Goal: Transaction & Acquisition: Purchase product/service

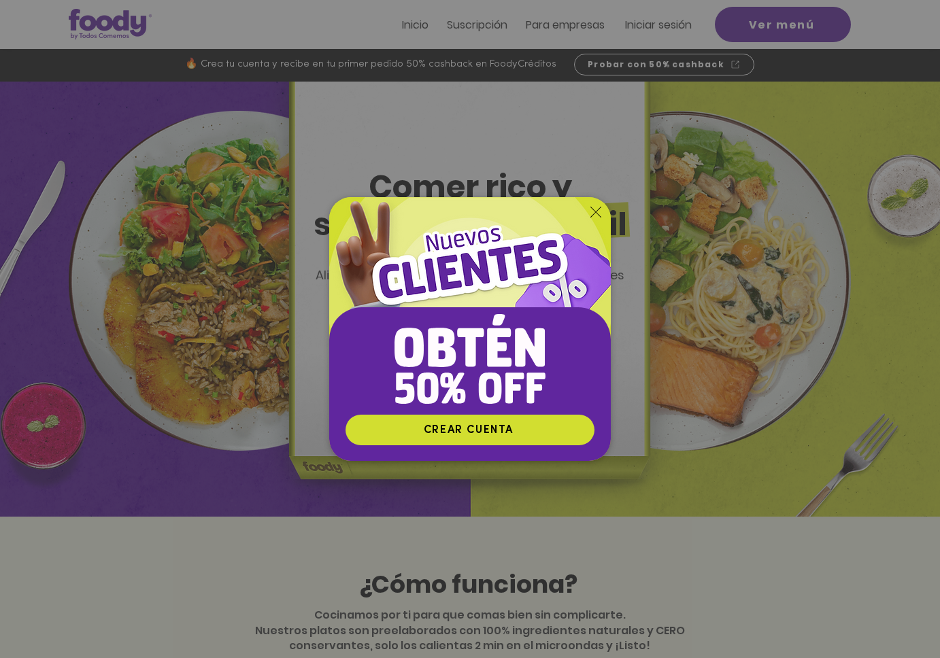
click at [664, 23] on div "Nuevos suscriptores 50% off" at bounding box center [470, 329] width 940 height 658
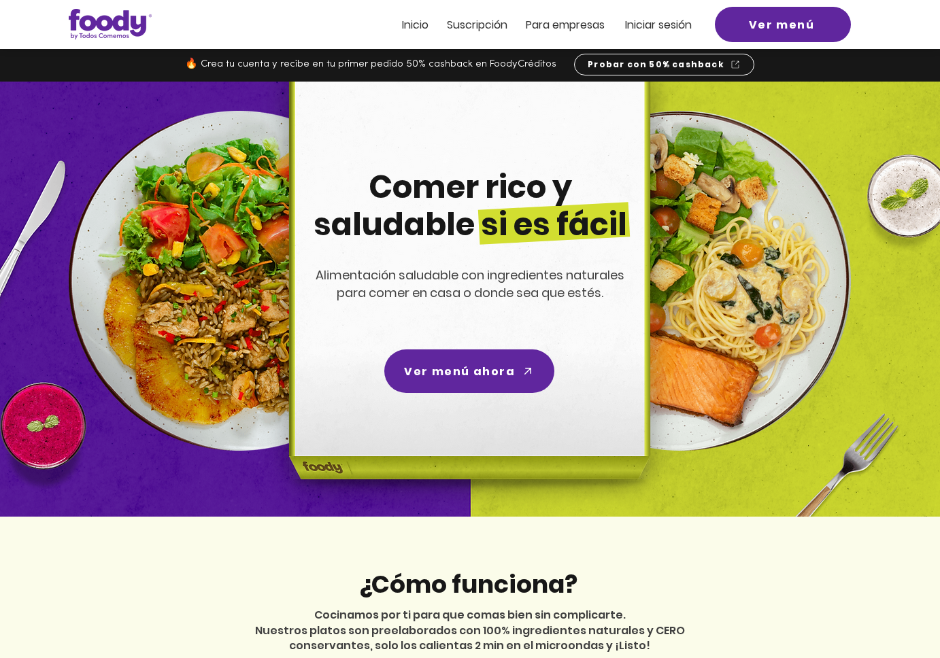
click at [664, 23] on span "Iniciar sesión" at bounding box center [658, 25] width 67 height 16
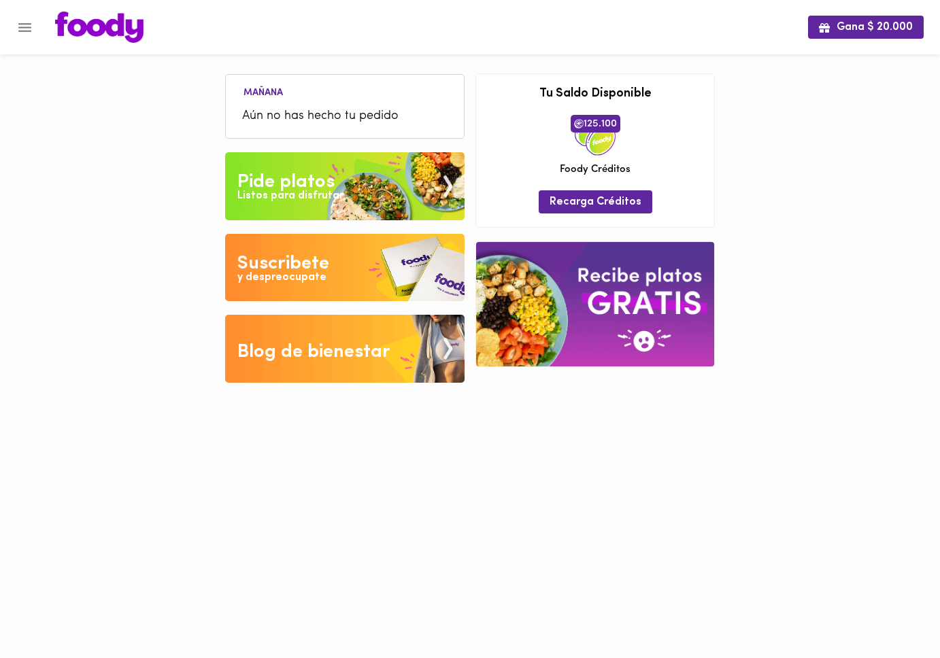
click at [316, 188] on div "Listos para disfrutar" at bounding box center [290, 196] width 106 height 16
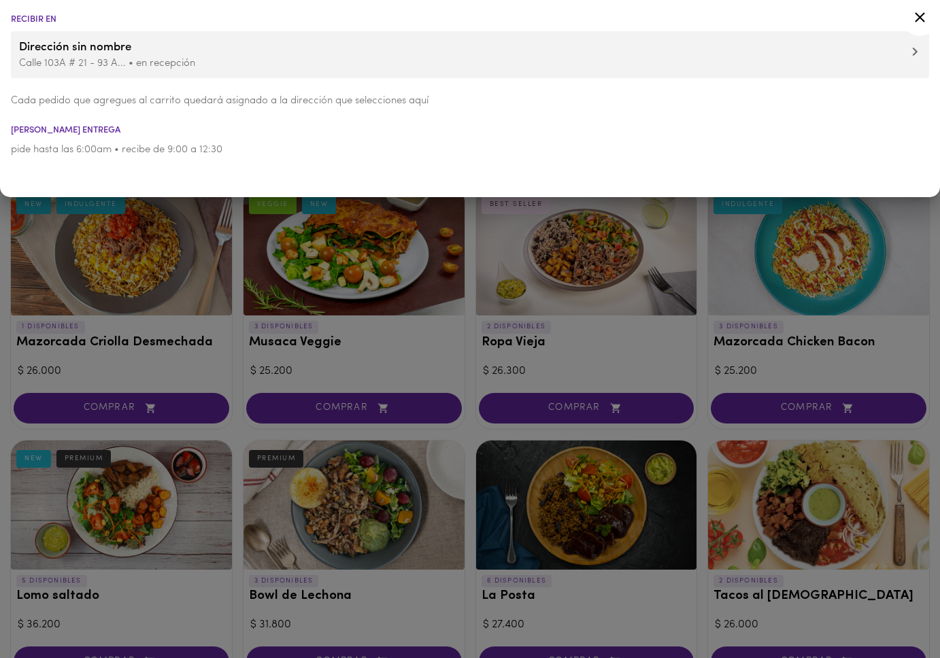
click at [919, 17] on icon at bounding box center [920, 17] width 10 height 10
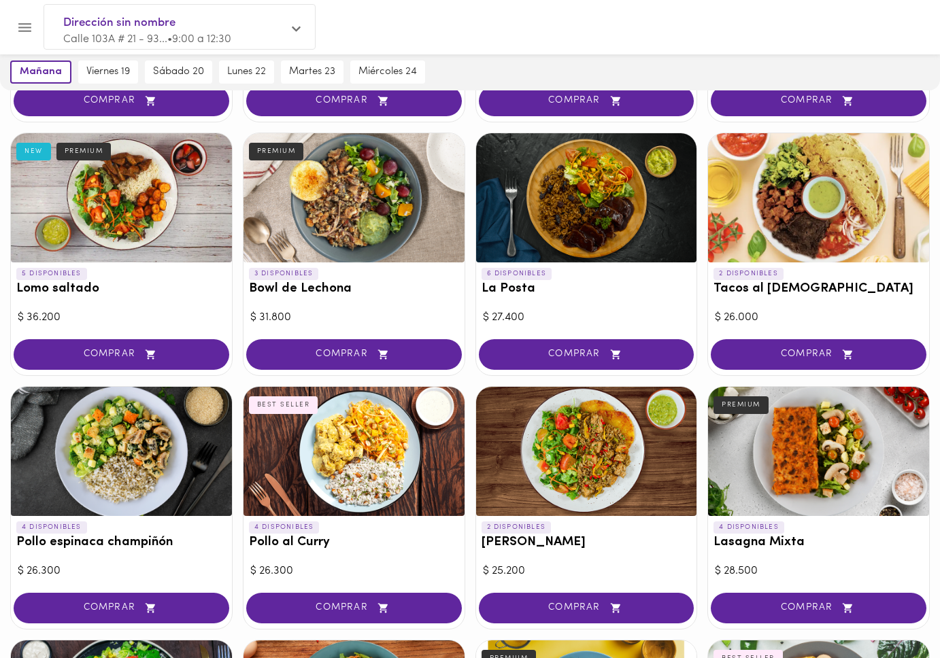
scroll to position [309, 0]
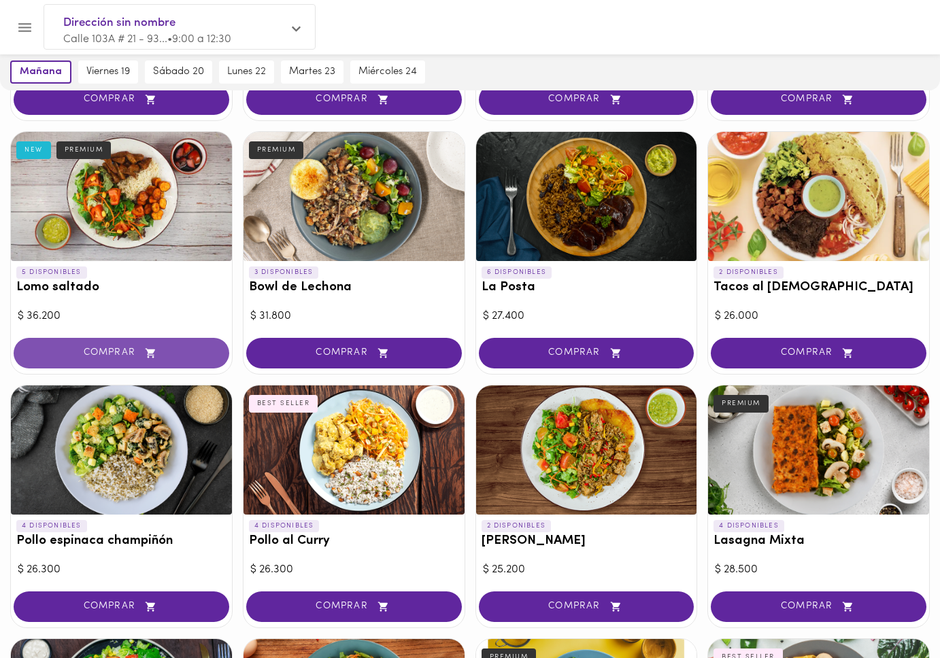
click at [123, 350] on span "COMPRAR" at bounding box center [122, 353] width 182 height 12
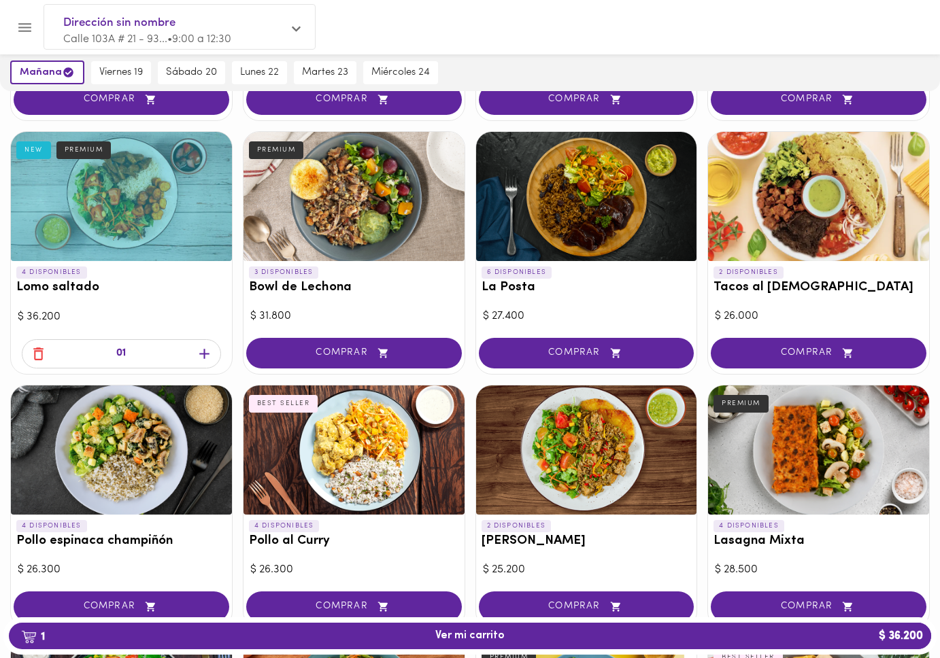
scroll to position [313, 0]
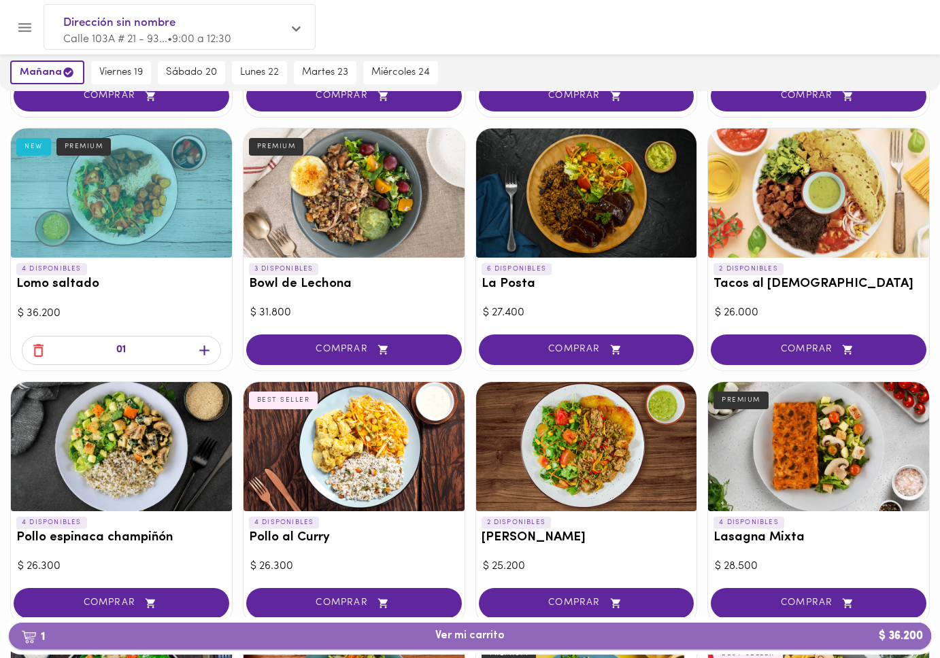
click at [460, 639] on span "1 Ver mi carrito $ 36.200" at bounding box center [469, 636] width 69 height 13
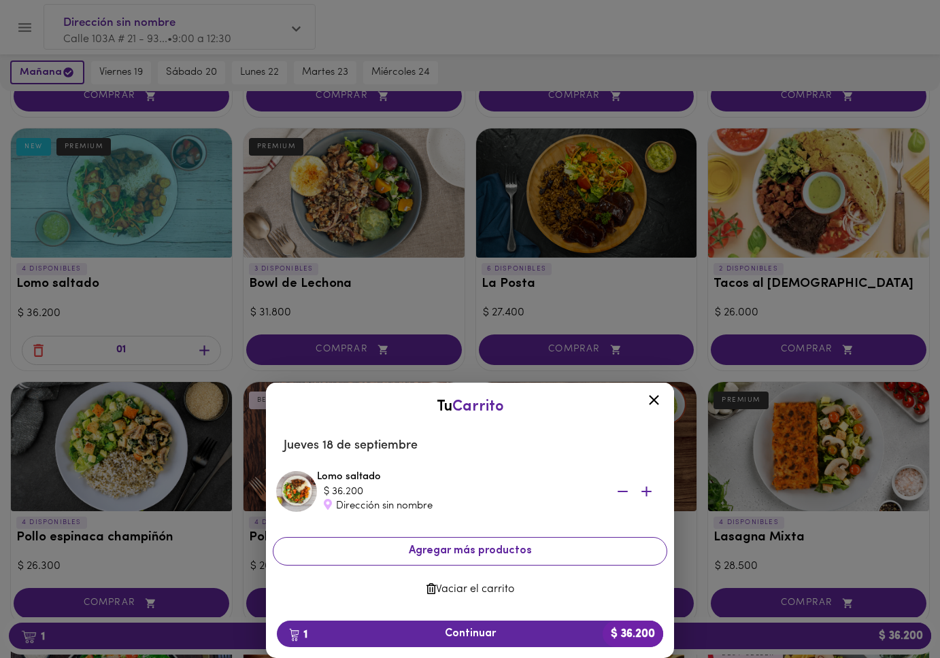
click at [469, 551] on span "Agregar más productos" at bounding box center [469, 551] width 371 height 13
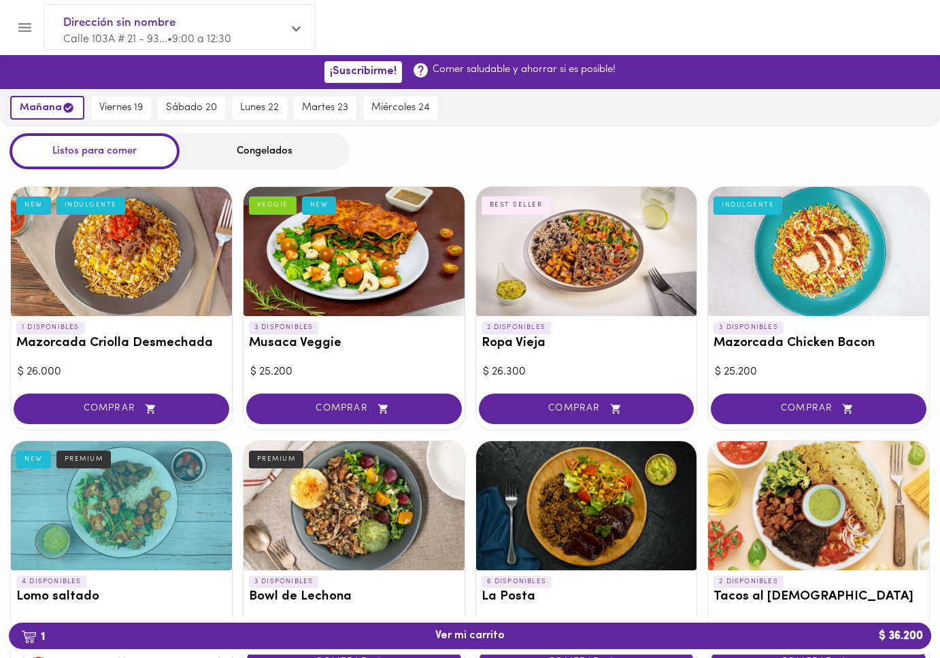
click at [268, 153] on div "Congelados" at bounding box center [265, 151] width 170 height 36
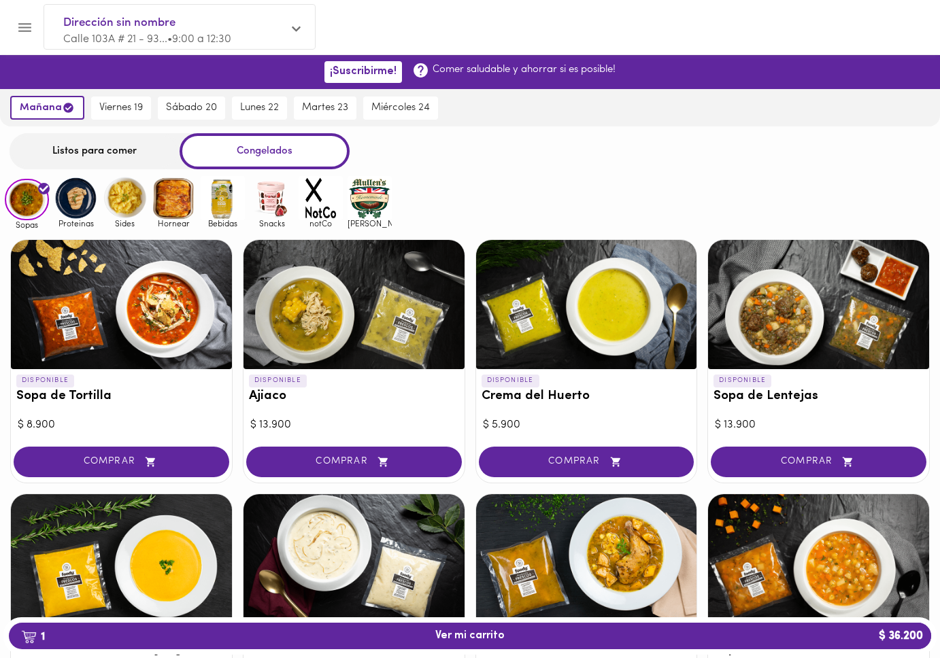
scroll to position [3, 0]
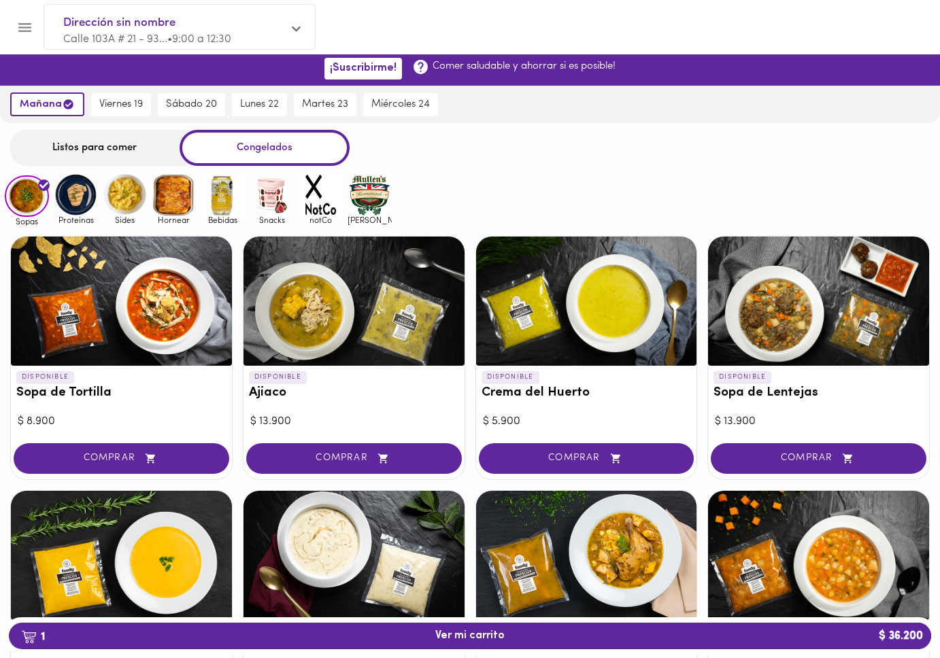
click at [268, 197] on img at bounding box center [272, 195] width 44 height 44
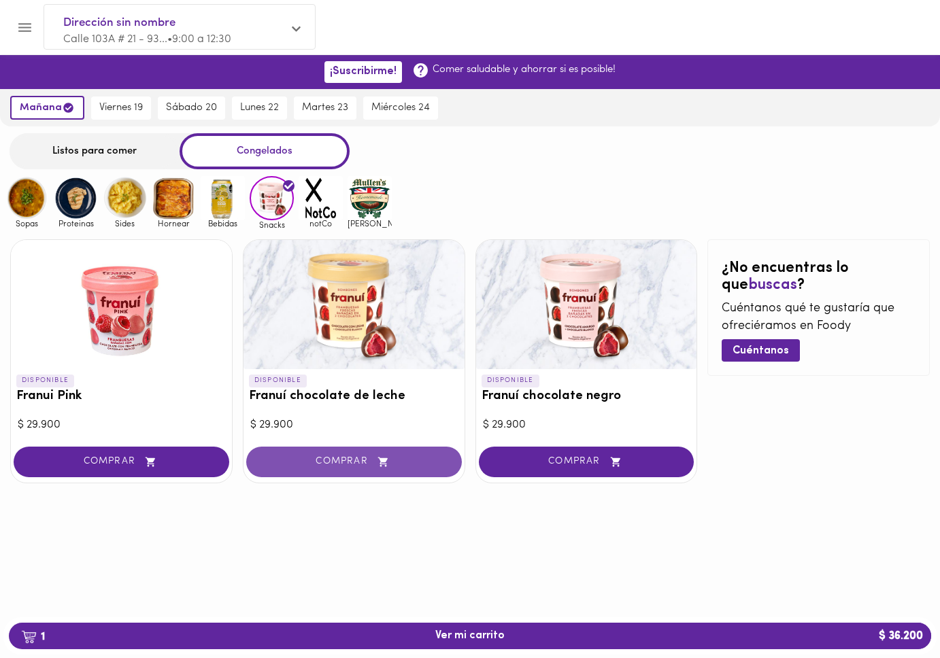
click at [347, 462] on span "COMPRAR" at bounding box center [354, 462] width 182 height 12
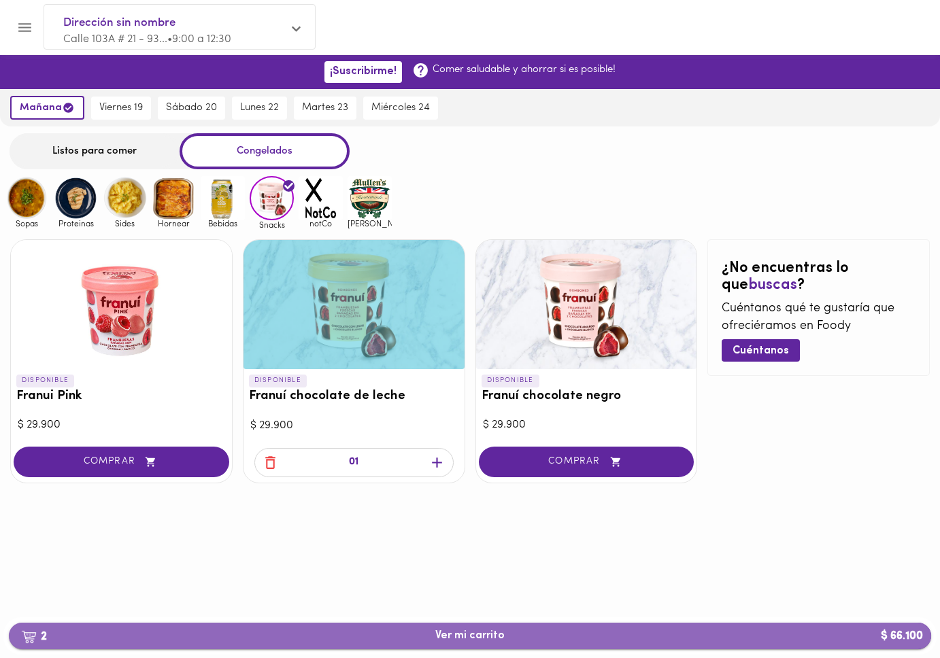
click at [483, 634] on span "2 Ver mi carrito $ 66.100" at bounding box center [469, 636] width 69 height 13
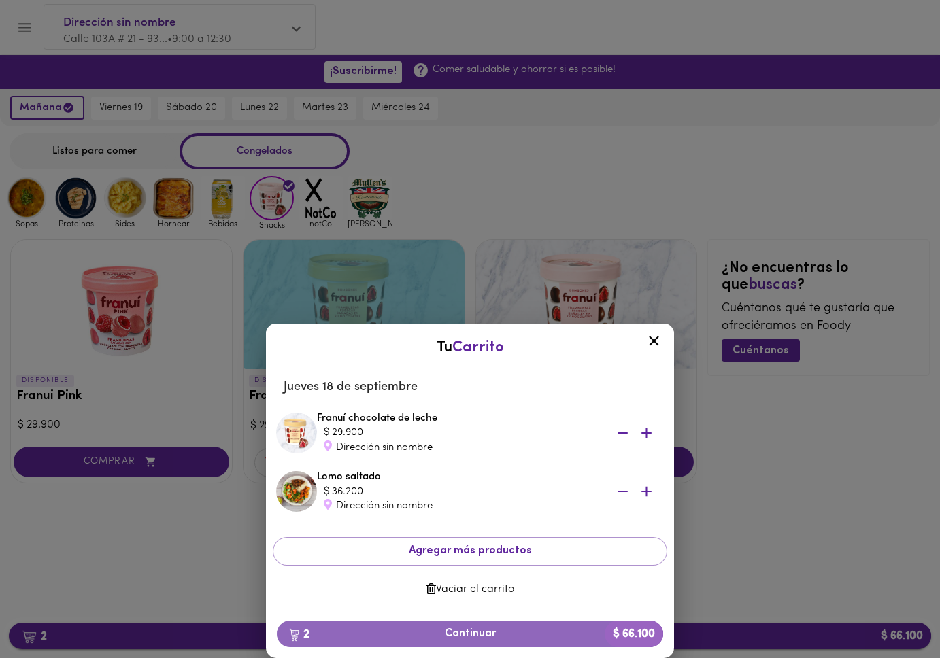
click at [483, 634] on span "2 Continuar $ 66.100" at bounding box center [470, 634] width 364 height 13
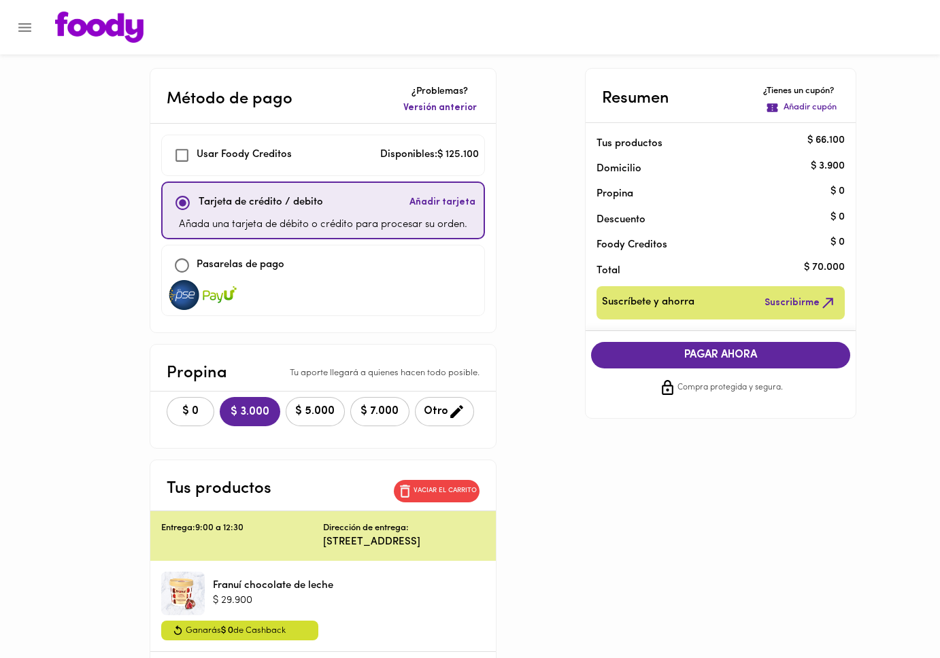
checkbox input "true"
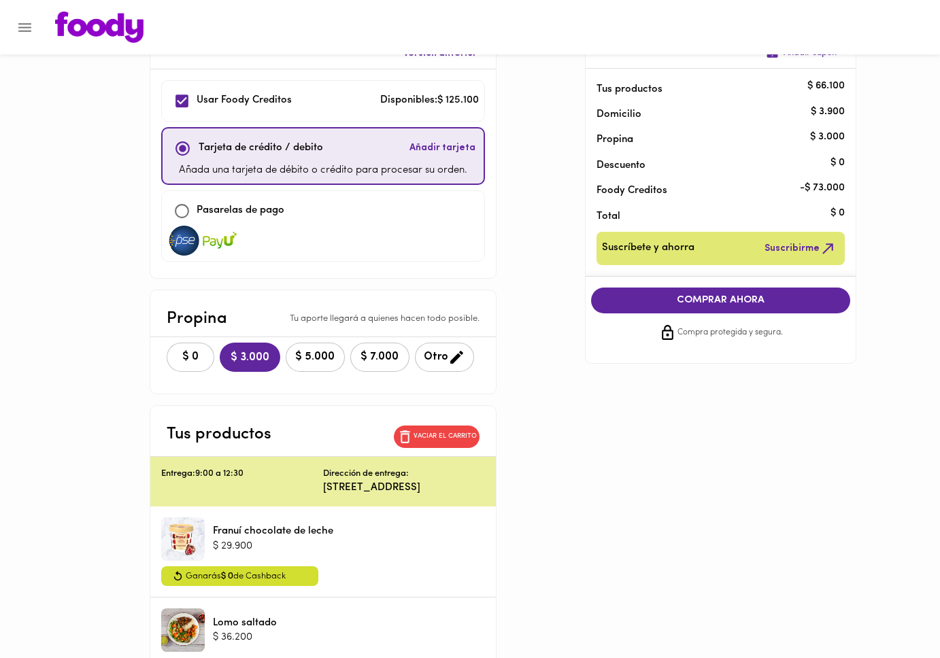
scroll to position [52, 0]
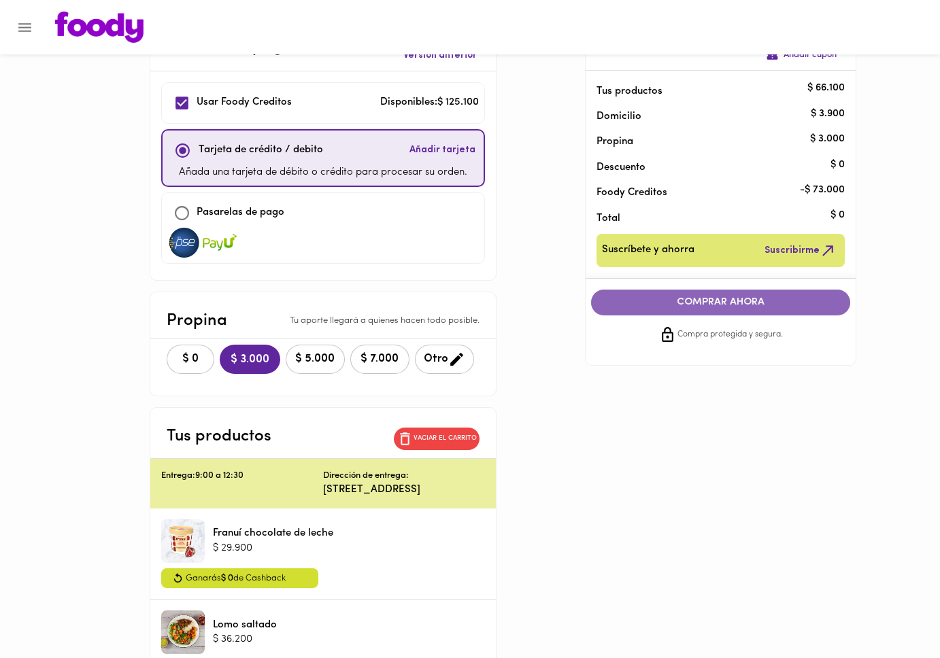
click at [722, 303] on span "COMPRAR AHORA" at bounding box center [721, 302] width 233 height 12
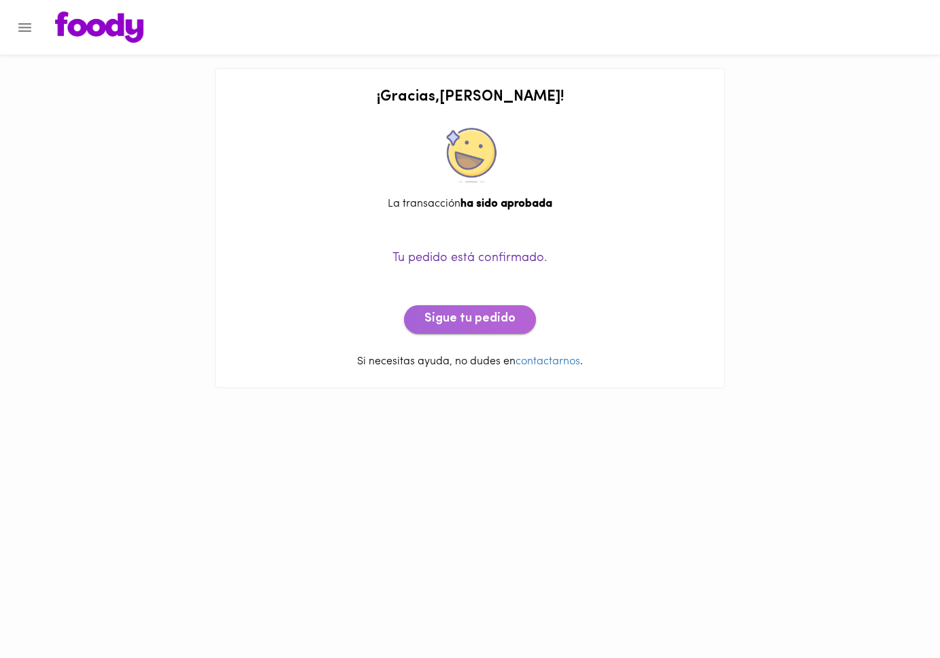
click at [474, 326] on span "Sigue tu pedido" at bounding box center [469, 319] width 91 height 15
